Goal: Find specific page/section: Find specific page/section

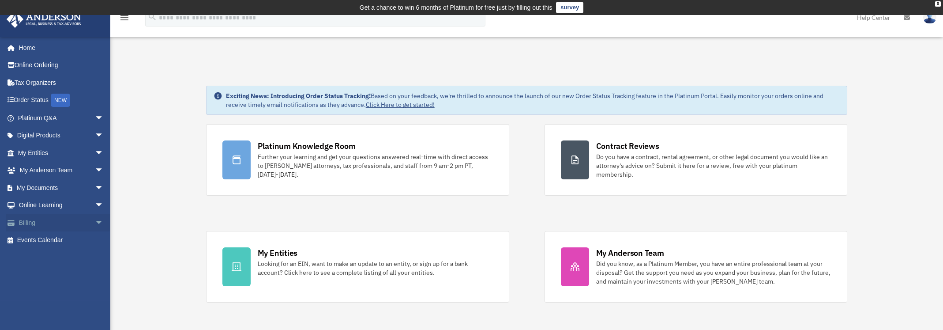
click at [33, 219] on link "Billing arrow_drop_down" at bounding box center [61, 223] width 111 height 18
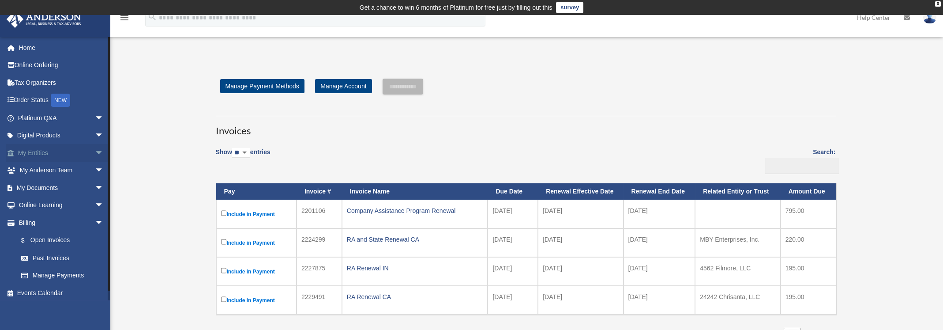
click at [50, 154] on link "My Entities arrow_drop_down" at bounding box center [61, 153] width 111 height 18
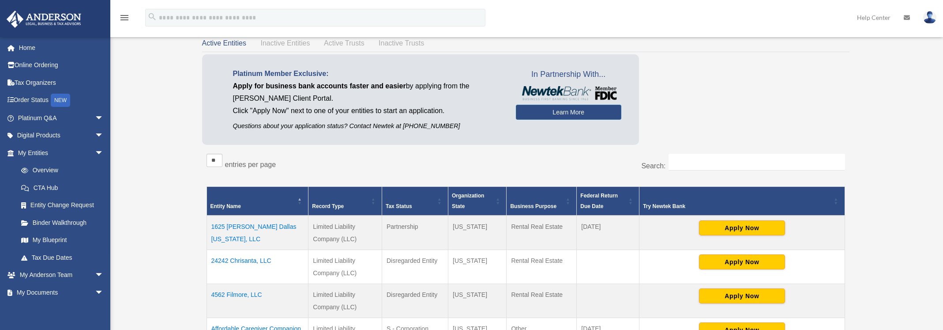
scroll to position [136, 0]
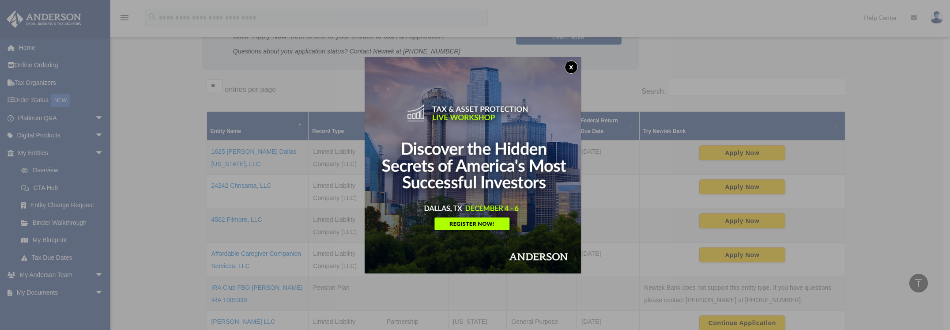
click at [573, 61] on button "x" at bounding box center [571, 66] width 13 height 13
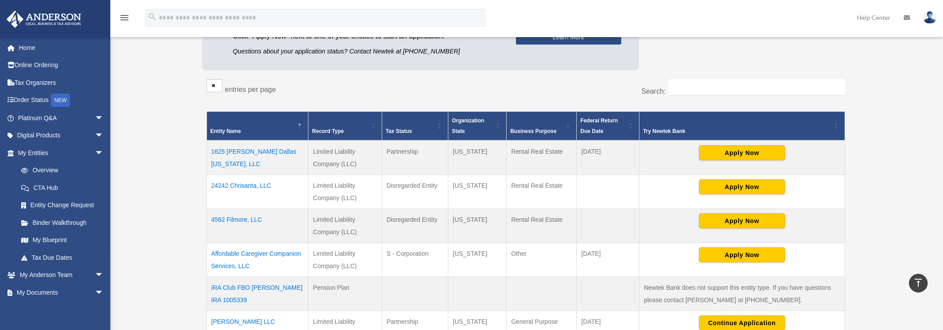
click at [258, 149] on td "1625 Grisby Dallas Texas, LLC" at bounding box center [258, 157] width 102 height 34
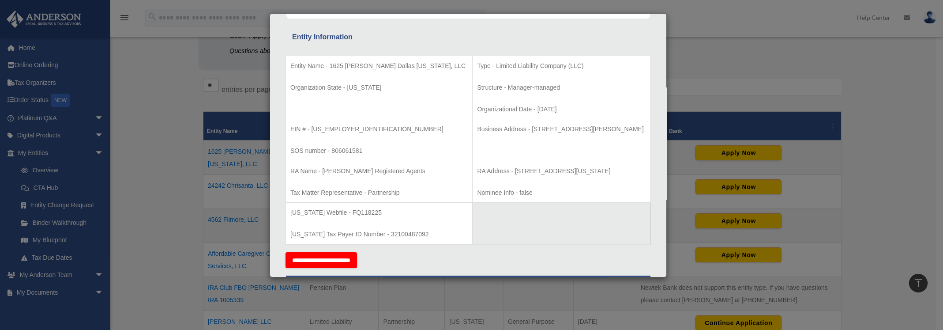
scroll to position [144, 0]
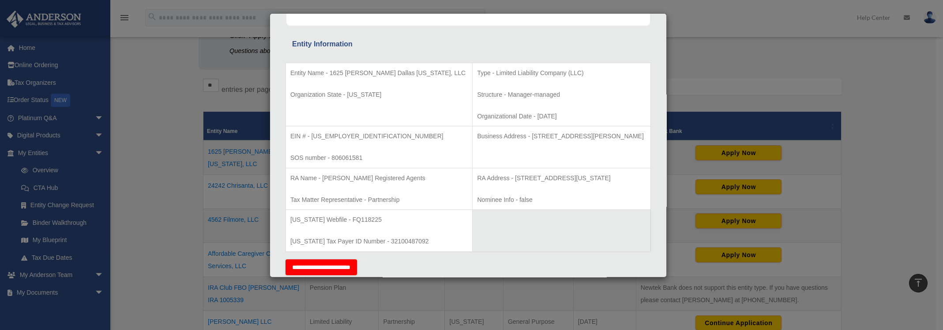
click at [158, 155] on div "Details × Articles Sent Organizational Date" at bounding box center [471, 165] width 943 height 330
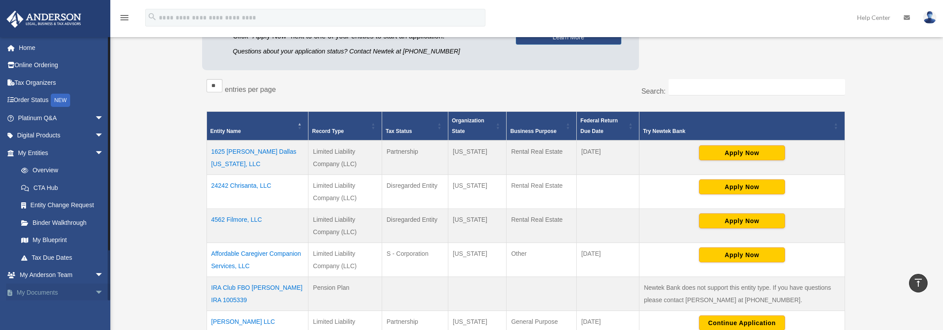
click at [49, 290] on link "My Documents arrow_drop_down" at bounding box center [61, 292] width 111 height 18
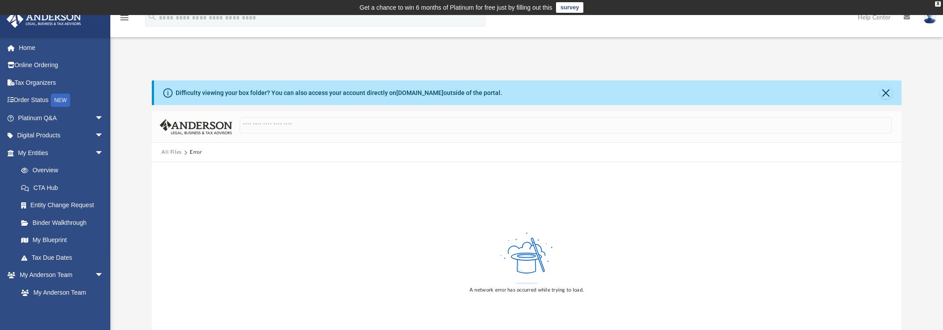
click at [173, 152] on button "All Files" at bounding box center [172, 152] width 20 height 8
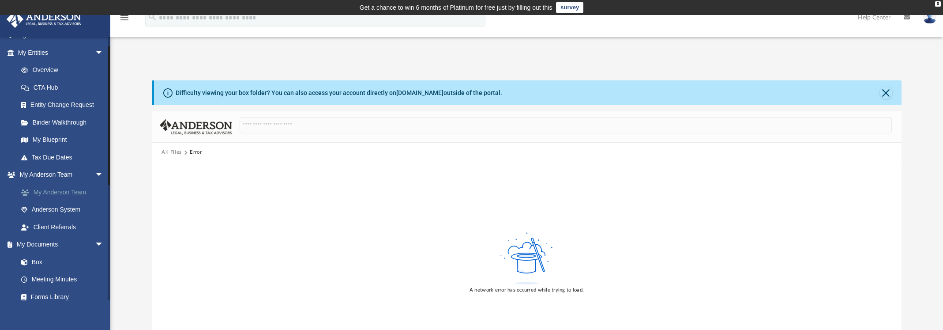
scroll to position [132, 0]
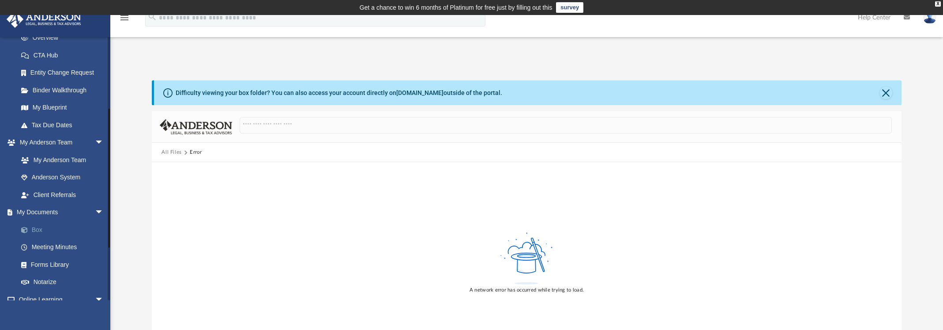
click at [38, 230] on link "Box" at bounding box center [64, 230] width 105 height 18
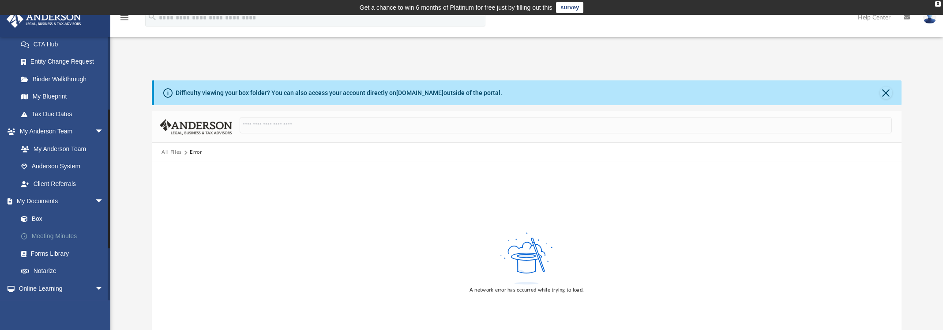
scroll to position [220, 0]
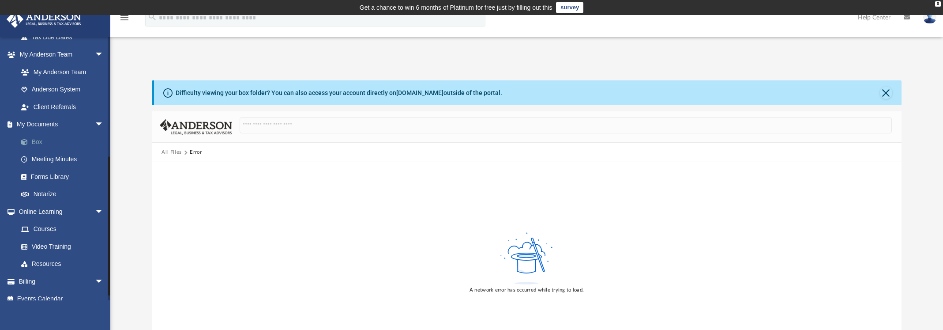
click at [29, 139] on span at bounding box center [29, 142] width 6 height 6
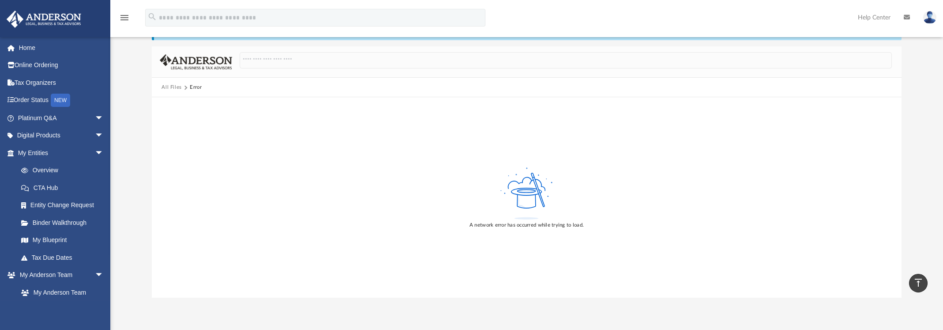
scroll to position [44, 0]
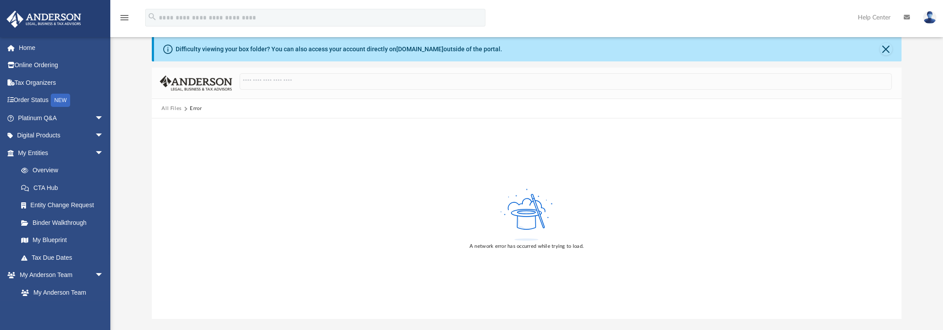
click at [180, 108] on button "All Files" at bounding box center [172, 109] width 20 height 8
click at [196, 108] on div "Error" at bounding box center [195, 109] width 11 height 8
click at [171, 107] on button "All Files" at bounding box center [172, 109] width 20 height 8
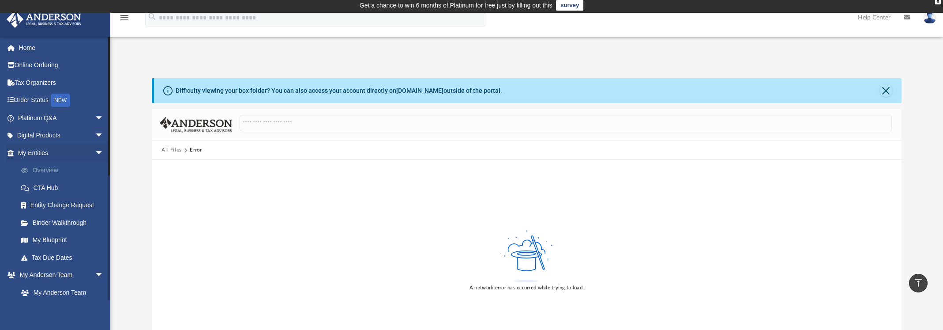
scroll to position [0, 0]
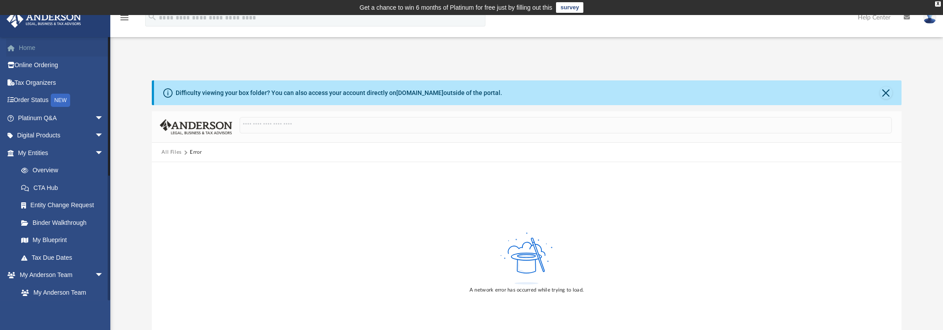
click at [26, 48] on link "Home" at bounding box center [61, 48] width 111 height 18
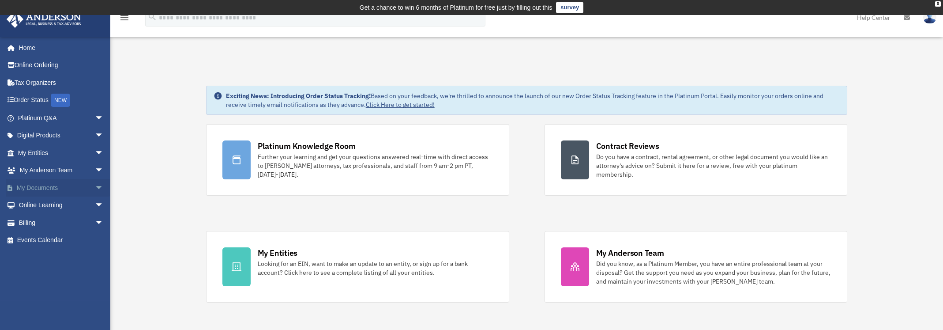
click at [27, 188] on link "My Documents arrow_drop_down" at bounding box center [61, 188] width 111 height 18
